Goal: Task Accomplishment & Management: Manage account settings

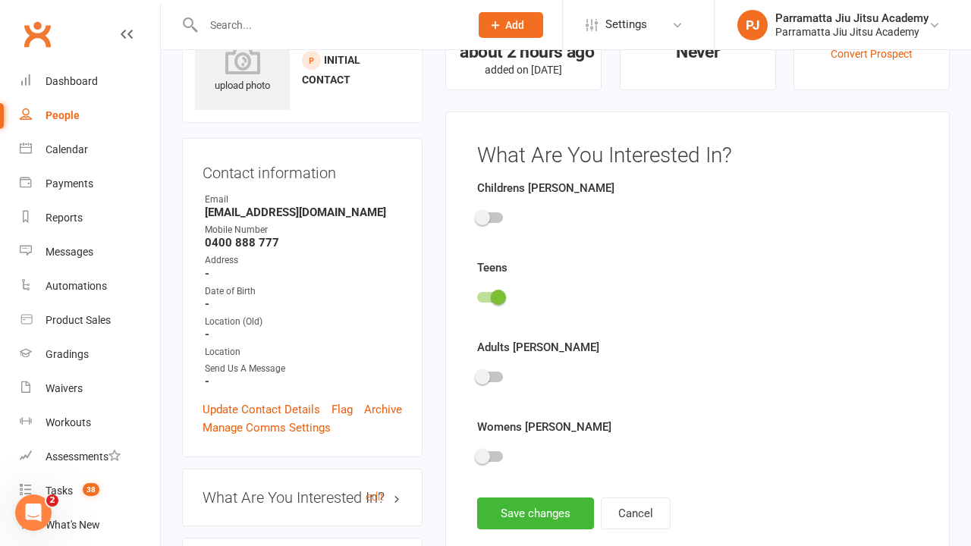
scroll to position [105, 0]
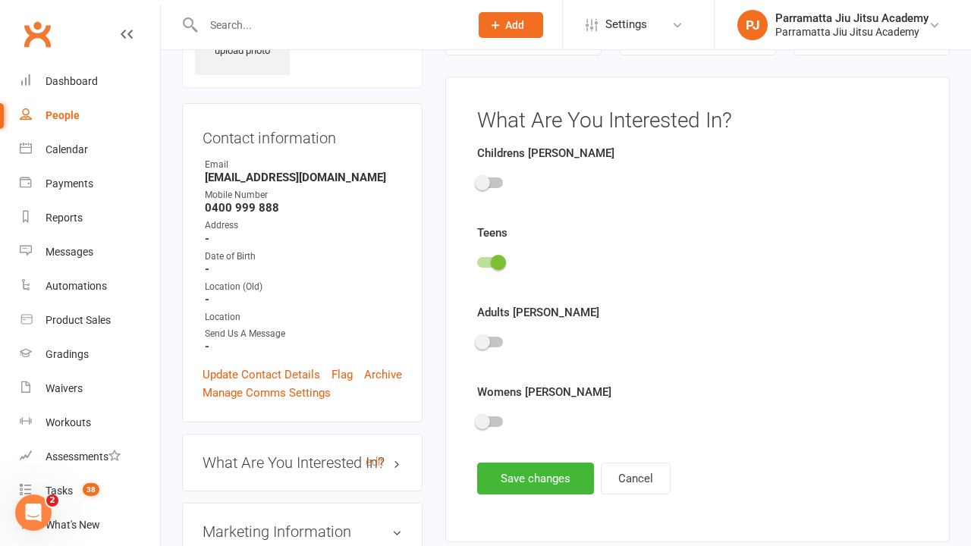
scroll to position [105, 0]
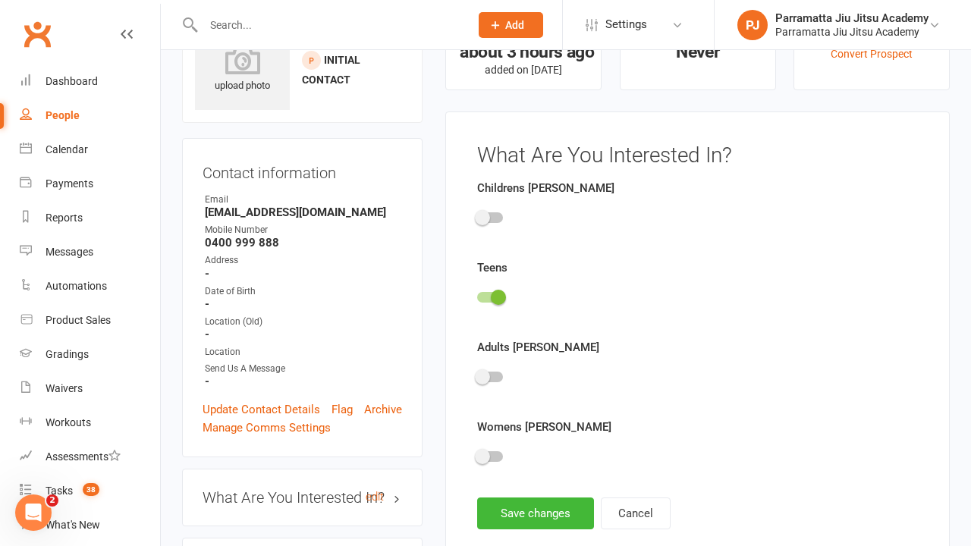
scroll to position [105, 0]
